Goal: Task Accomplishment & Management: Manage account settings

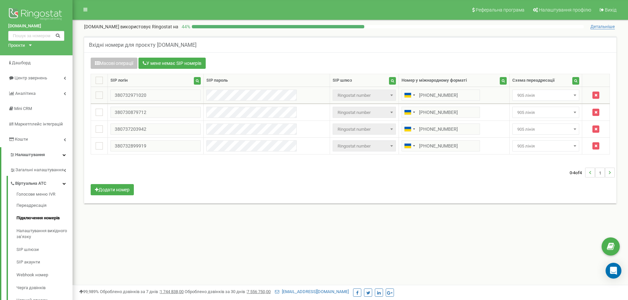
click at [529, 97] on span "905 лінія" at bounding box center [546, 95] width 62 height 9
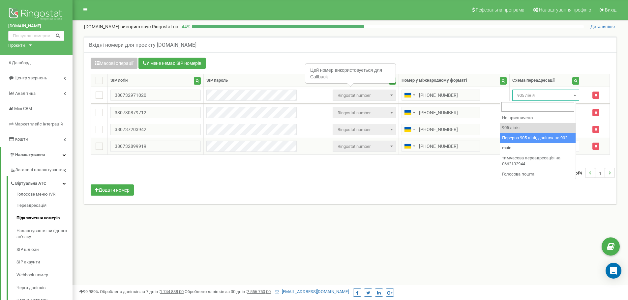
select select "173564"
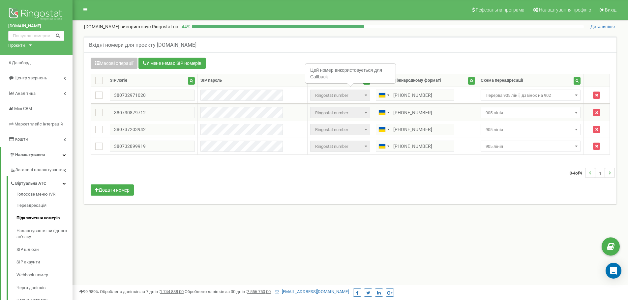
click at [522, 108] on span "905 лінія" at bounding box center [531, 112] width 100 height 11
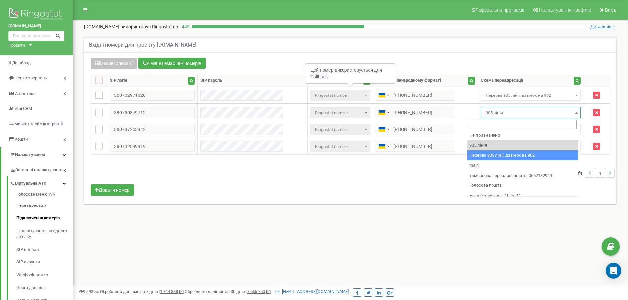
select select "173564"
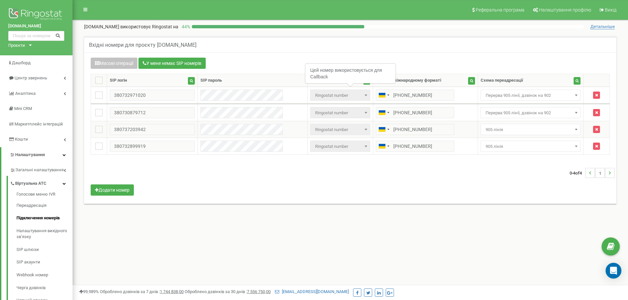
click at [504, 128] on span "905 лінія" at bounding box center [531, 129] width 96 height 9
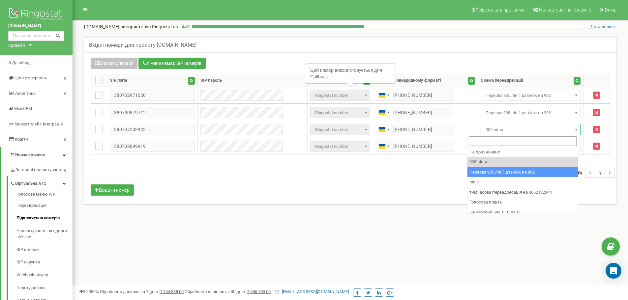
drag, startPoint x: 490, startPoint y: 170, endPoint x: 488, endPoint y: 149, distance: 20.3
select select "173564"
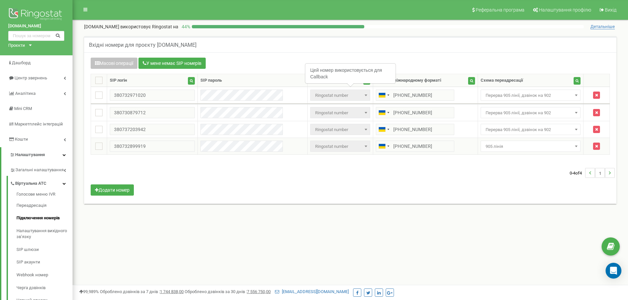
click at [489, 146] on span "905 лінія" at bounding box center [531, 146] width 96 height 9
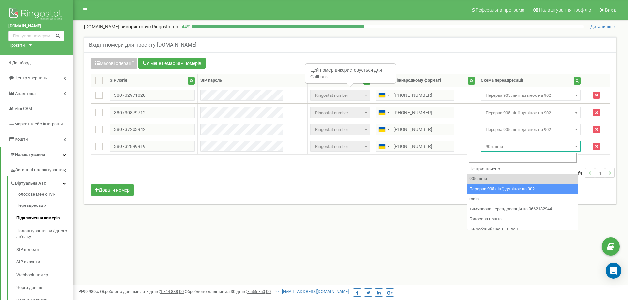
select select "173564"
